Goal: Information Seeking & Learning: Stay updated

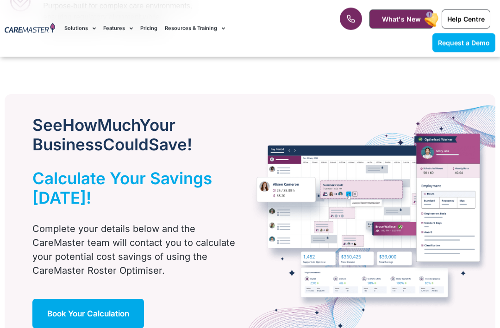
scroll to position [527, 0]
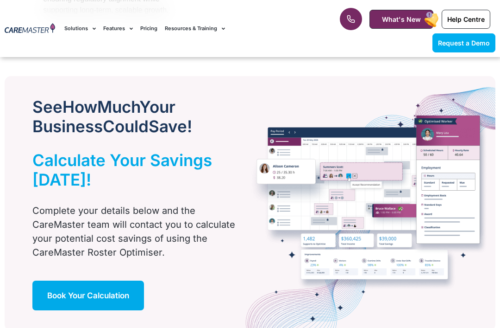
click at [83, 308] on link "Book Your Calculation" at bounding box center [88, 295] width 112 height 30
click at [96, 280] on link "Book Your Calculation" at bounding box center [88, 295] width 112 height 30
click at [107, 280] on link "Book Your Calculation" at bounding box center [88, 295] width 112 height 30
click at [95, 280] on link "Book Your Calculation" at bounding box center [88, 295] width 112 height 30
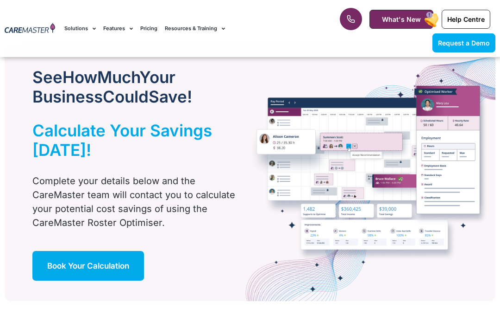
click at [95, 252] on link "Book Your Calculation" at bounding box center [88, 266] width 112 height 30
click at [88, 272] on link "Book Your Calculation" at bounding box center [88, 266] width 112 height 30
click at [468, 33] on link "Request a Demo" at bounding box center [464, 42] width 63 height 19
click at [359, 5] on div "1300 557 952 What's New Help Centre Request a Demo" at bounding box center [411, 28] width 177 height 57
click at [385, 23] on link "What's New" at bounding box center [402, 19] width 64 height 19
